Goal: Task Accomplishment & Management: Use online tool/utility

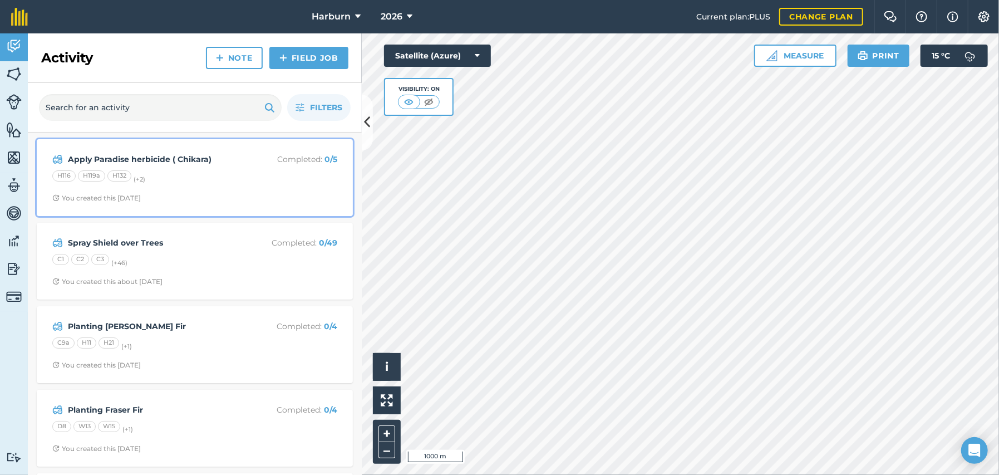
click at [193, 196] on span "You created this [DATE]" at bounding box center [194, 198] width 285 height 9
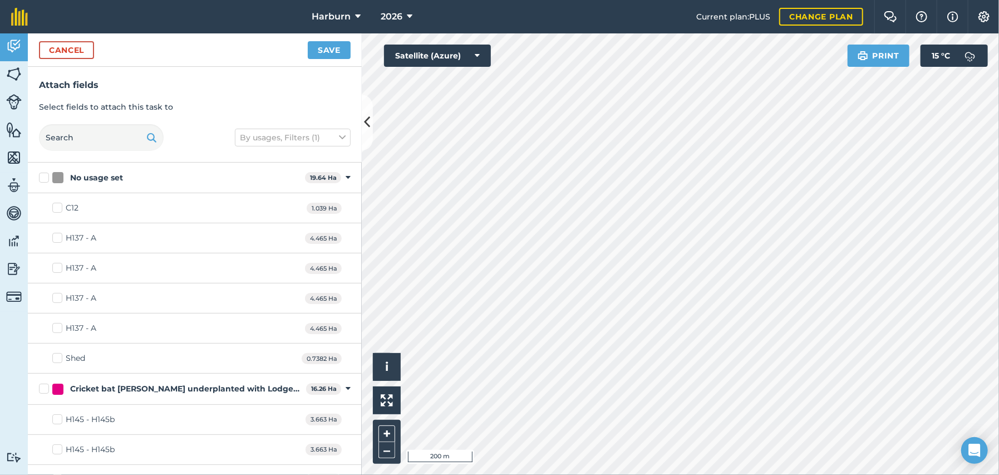
checkbox input "true"
click at [320, 52] on button "Save" at bounding box center [329, 50] width 43 height 18
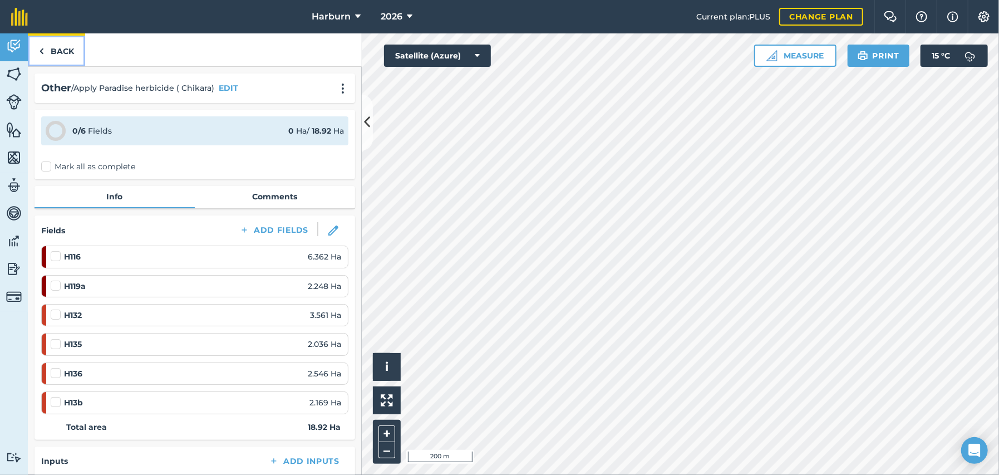
click at [41, 52] on img at bounding box center [41, 51] width 5 height 13
